Goal: Task Accomplishment & Management: Manage account settings

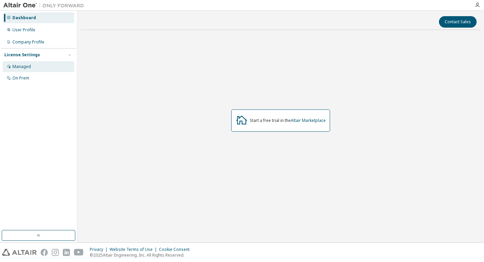
click at [45, 66] on div "Managed" at bounding box center [39, 66] width 72 height 11
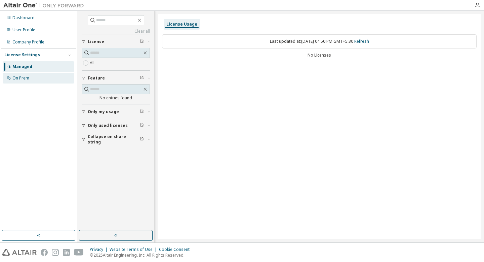
click at [42, 77] on div "On Prem" at bounding box center [39, 78] width 72 height 11
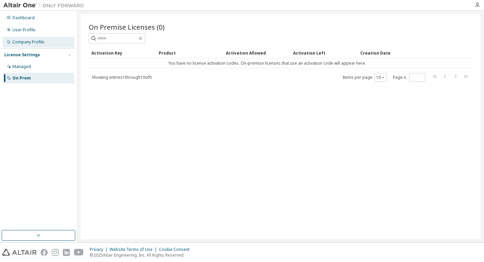
click at [49, 41] on div "Company Profile" at bounding box center [39, 42] width 72 height 11
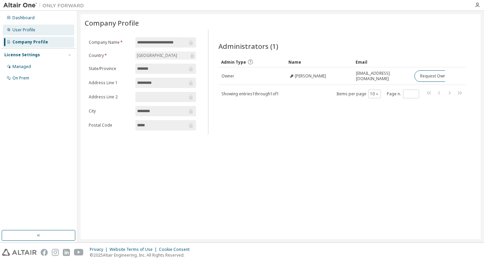
click at [45, 30] on div "User Profile" at bounding box center [39, 30] width 72 height 11
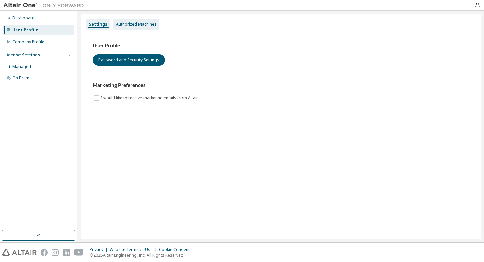
click at [127, 26] on div "Authorized Machines" at bounding box center [136, 24] width 41 height 5
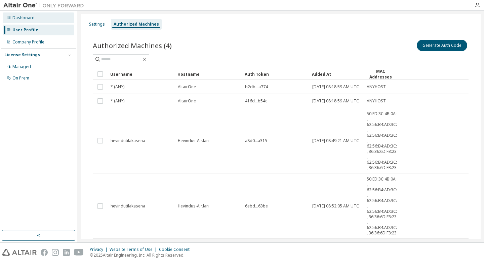
click at [48, 22] on div "Dashboard" at bounding box center [39, 17] width 72 height 11
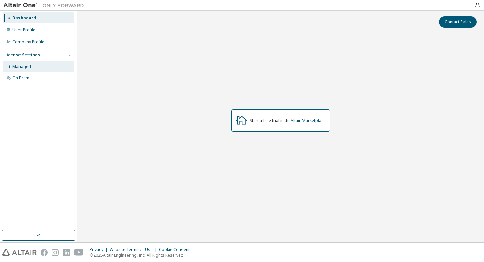
click at [14, 69] on div "Managed" at bounding box center [21, 66] width 18 height 5
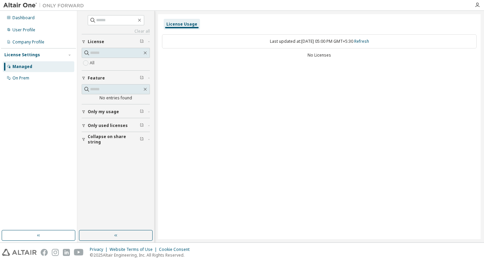
click at [141, 41] on icon "button" at bounding box center [142, 41] width 4 height 4
click at [142, 41] on icon "button" at bounding box center [142, 41] width 4 height 4
click at [150, 42] on icon "button" at bounding box center [149, 42] width 4 height 2
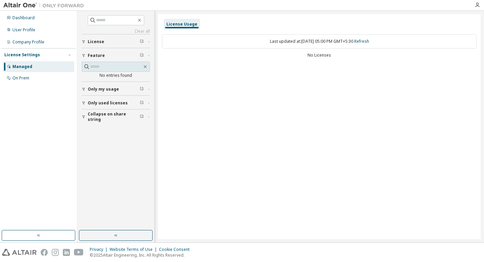
click at [148, 43] on span "button" at bounding box center [149, 42] width 2 height 4
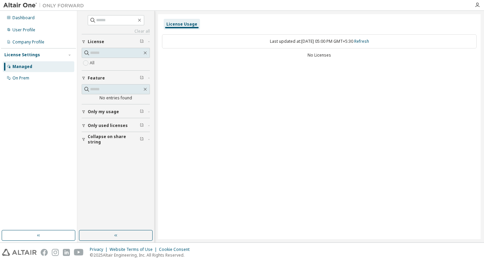
click at [22, 5] on img at bounding box center [45, 5] width 84 height 7
click at [21, 15] on div "Dashboard" at bounding box center [23, 17] width 22 height 5
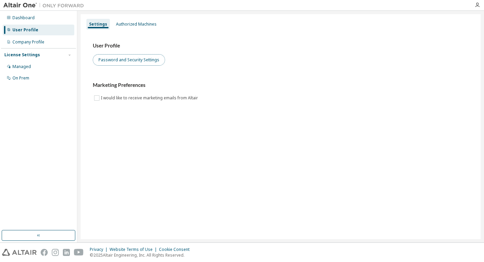
click at [147, 60] on button "Password and Security Settings" at bounding box center [129, 59] width 72 height 11
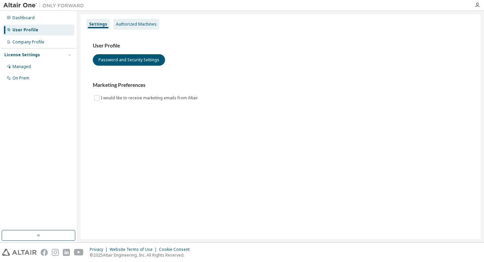
click at [122, 26] on div "Authorized Machines" at bounding box center [136, 24] width 41 height 5
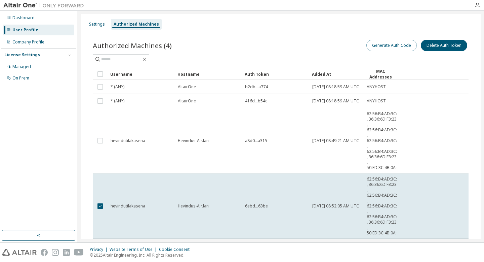
click at [399, 47] on button "Generate Auth Code" at bounding box center [392, 45] width 50 height 11
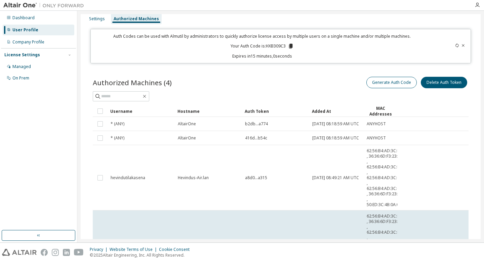
scroll to position [7, 0]
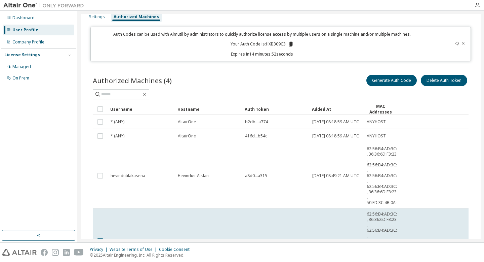
click at [288, 45] on icon at bounding box center [291, 44] width 6 height 6
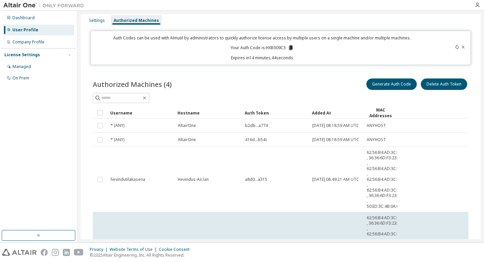
scroll to position [3, 0]
click at [477, 4] on icon "button" at bounding box center [477, 4] width 5 height 5
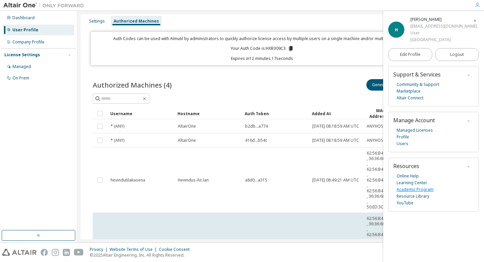
click at [422, 189] on link "Academic Program" at bounding box center [415, 189] width 37 height 7
click at [405, 138] on link "Profile" at bounding box center [403, 136] width 12 height 7
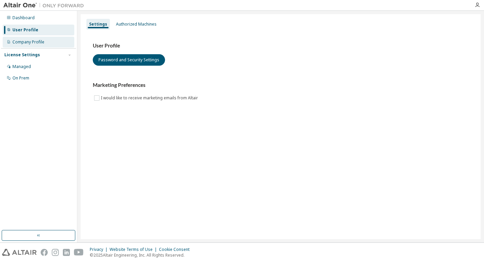
click at [48, 41] on div "Company Profile" at bounding box center [39, 42] width 72 height 11
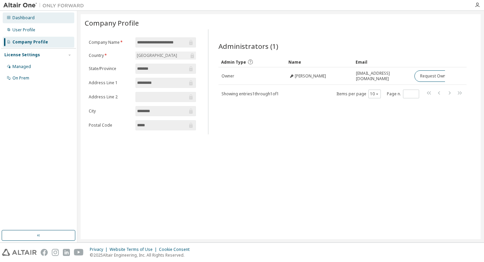
click at [48, 21] on div "Dashboard" at bounding box center [39, 17] width 72 height 11
